Goal: Check status: Check status

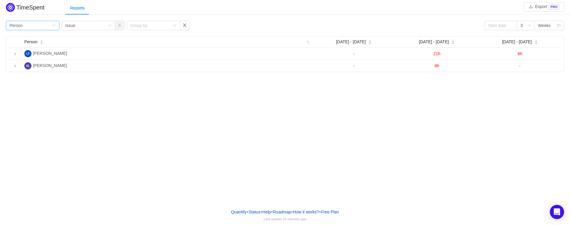
click at [45, 24] on div "Group by Person" at bounding box center [31, 25] width 42 height 9
click at [52, 103] on div "TimeSpent Export PRO Reports Group by Person Group by Issue Group by 3 Weeks Pe…" at bounding box center [285, 102] width 570 height 204
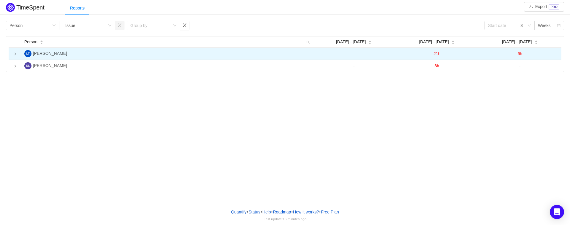
click at [16, 54] on icon "icon: right" at bounding box center [15, 54] width 1 height 2
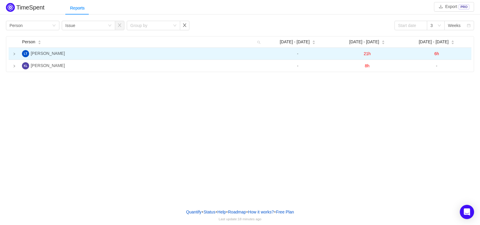
click at [10, 56] on td at bounding box center [14, 54] width 11 height 12
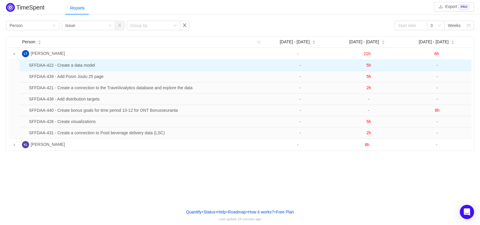
click at [370, 65] on span "5h" at bounding box center [369, 65] width 5 height 5
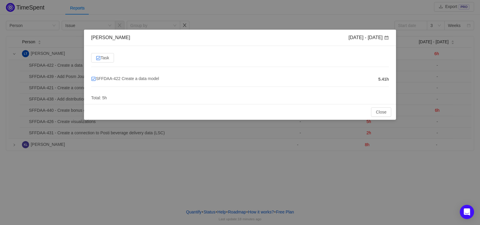
drag, startPoint x: 388, startPoint y: 78, endPoint x: 371, endPoint y: 76, distance: 16.7
click at [371, 76] on li "SFFDAA-422 Create a data model 5.41h" at bounding box center [240, 79] width 298 height 15
click at [384, 111] on button "Close" at bounding box center [381, 113] width 20 height 10
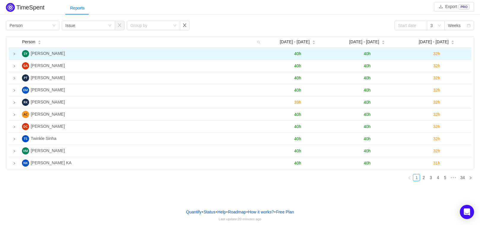
click at [14, 53] on icon "icon: right" at bounding box center [14, 54] width 3 height 3
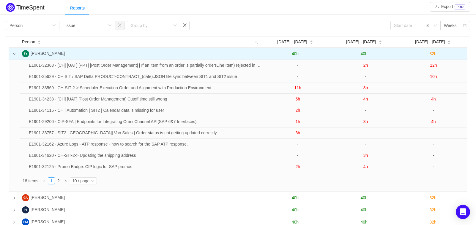
click at [14, 54] on icon "icon: down" at bounding box center [14, 54] width 3 height 3
